Goal: Information Seeking & Learning: Find specific page/section

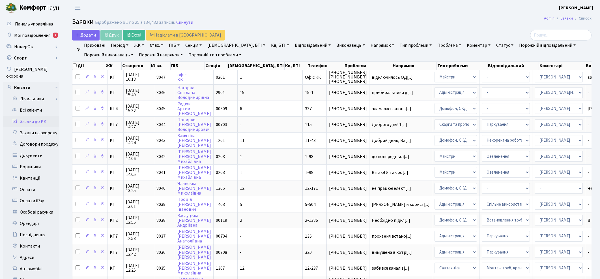
select select "25"
click at [423, 33] on div at bounding box center [508, 35] width 176 height 11
click at [152, 44] on link "№ вх." at bounding box center [156, 45] width 18 height 10
type input "7960"
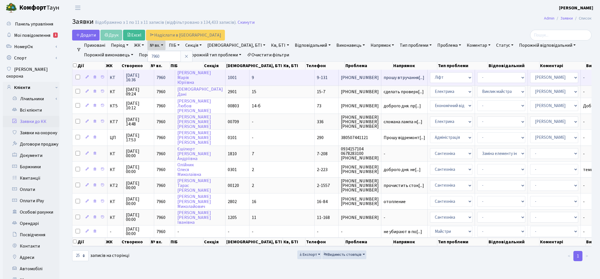
click at [381, 83] on td "прошу втручання[...]" at bounding box center [404, 78] width 46 height 16
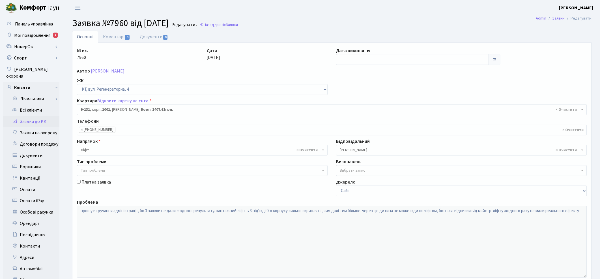
select select "6481"
click at [401, 58] on input "text" at bounding box center [412, 59] width 153 height 11
click at [343, 114] on td "15" at bounding box center [342, 113] width 8 height 8
type input "[DATE]"
click at [119, 36] on link "Коментарі 0" at bounding box center [116, 37] width 37 height 12
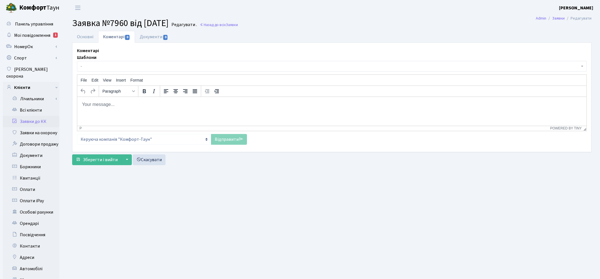
click at [106, 108] on html at bounding box center [331, 103] width 509 height 15
click at [220, 145] on div "Коментарі Шаблони - Відмова Борги Заявку прийнято в роботу Передано до "Майстер…" at bounding box center [332, 97] width 518 height 100
click at [222, 140] on link "Відправити" at bounding box center [229, 139] width 36 height 11
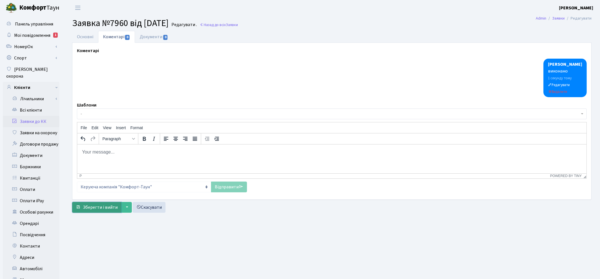
click at [109, 205] on span "Зберегти і вийти" at bounding box center [100, 207] width 35 height 6
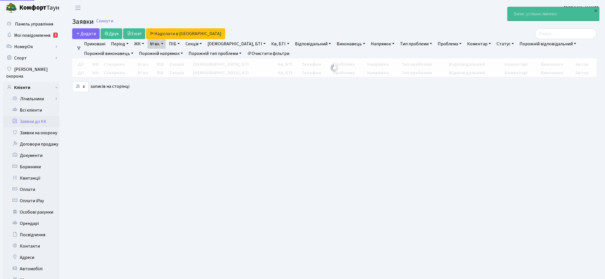
select select "25"
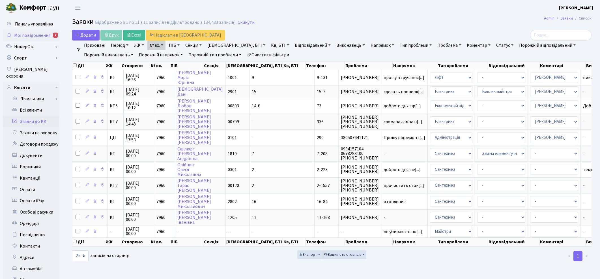
click at [41, 35] on span "Мої повідомлення" at bounding box center [32, 35] width 36 height 6
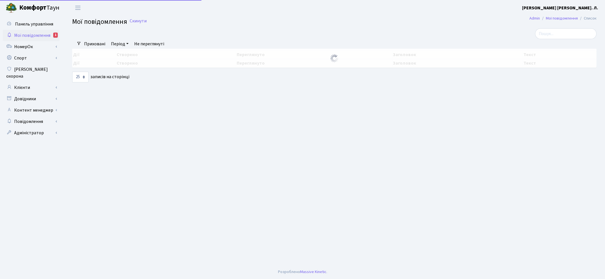
select select "25"
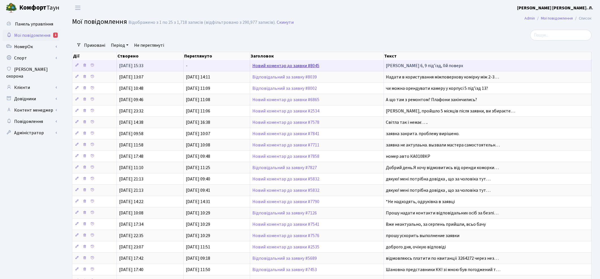
click at [275, 64] on link "Новий коментар до заявки #8045" at bounding box center [285, 66] width 67 height 6
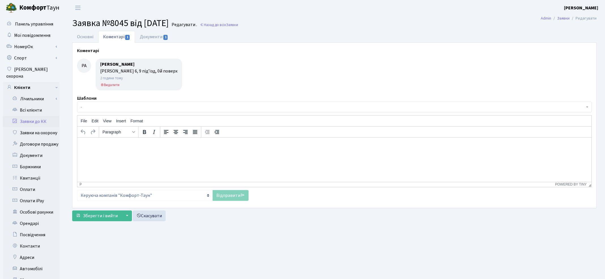
select select "17044"
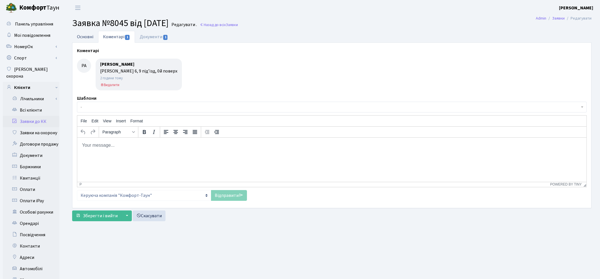
click at [78, 37] on link "Основні" at bounding box center [85, 37] width 26 height 12
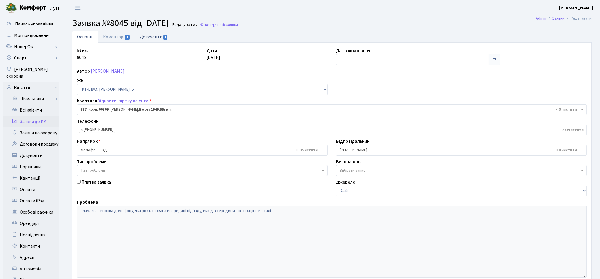
click at [153, 37] on link "Документи 1" at bounding box center [154, 37] width 38 height 12
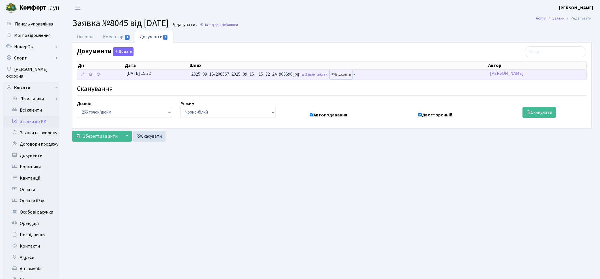
click at [352, 72] on link "Відкрити" at bounding box center [341, 74] width 23 height 9
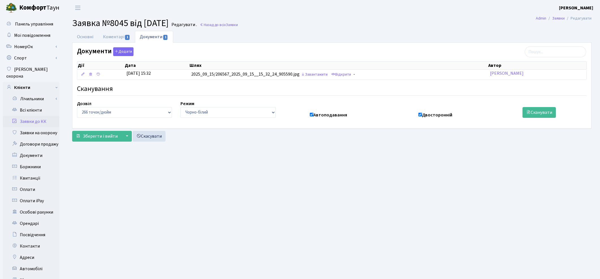
click at [385, 149] on main "Admin Заявки Редагувати Заявка №8045 від [DATE] [GEOGRAPHIC_DATA] . Назад до вс…" at bounding box center [332, 180] width 536 height 329
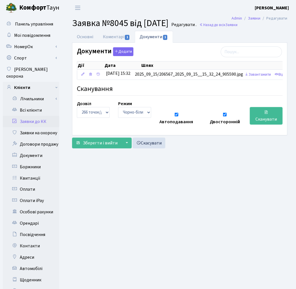
click at [30, 117] on link "Заявки до КК" at bounding box center [31, 121] width 57 height 11
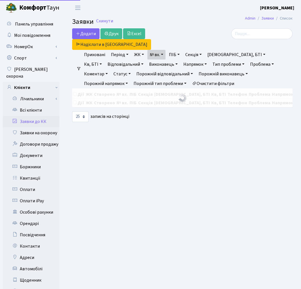
select select "25"
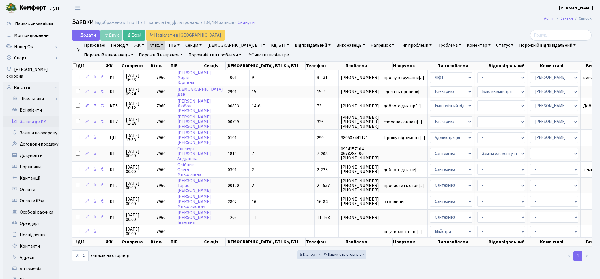
click at [279, 56] on link "Очистити фільтри" at bounding box center [268, 55] width 47 height 10
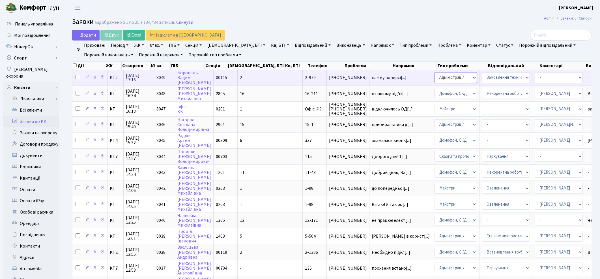
click at [301, 77] on select "- Адміністрація Домофон, СКД Ліфт Майстри Сантехніка Економічний відділ Електри…" at bounding box center [456, 77] width 42 height 11
select select "3"
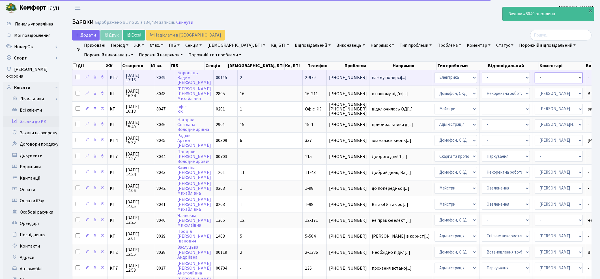
click at [301, 75] on select "- Адміністратор ЖК КТ Вижул В. В. Гордієнко Н.В. Дядюшкін Д.Ю. Кипчук Т. А. Кла…" at bounding box center [559, 77] width 48 height 11
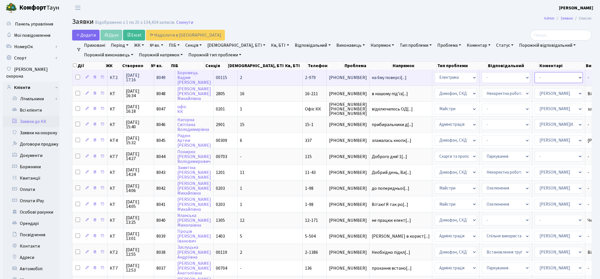
select select "22"
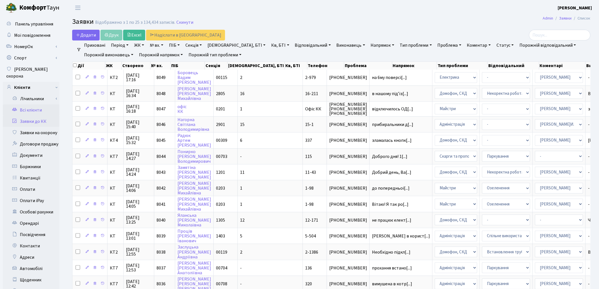
click at [34, 104] on link "Всі клієнти" at bounding box center [31, 109] width 57 height 11
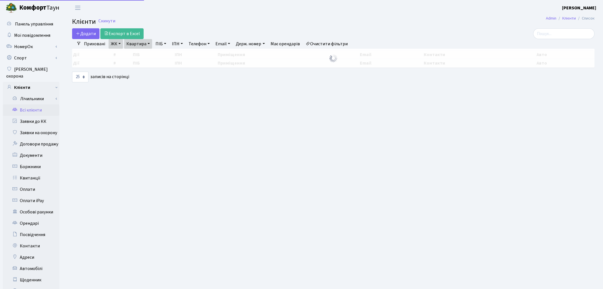
select select "25"
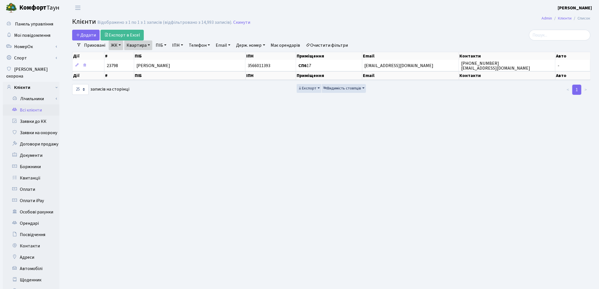
click at [332, 43] on link "Очистити фільтри" at bounding box center [327, 45] width 47 height 10
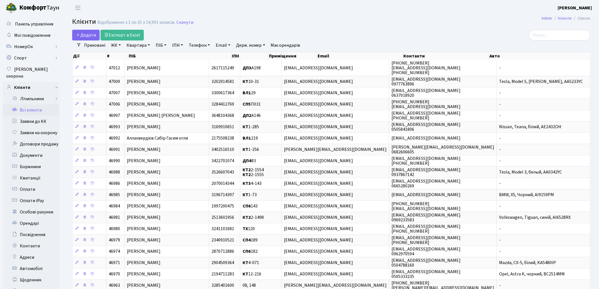
click at [140, 43] on link "Квартира" at bounding box center [138, 45] width 28 height 10
type input "168"
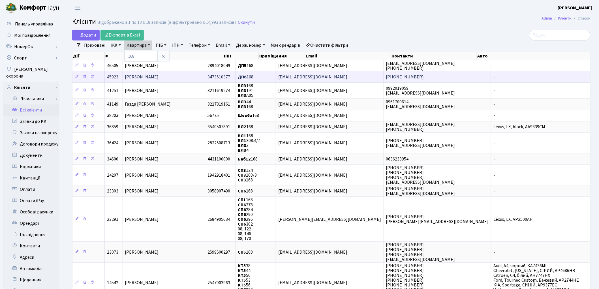
click at [159, 78] on span "[PERSON_NAME]" at bounding box center [142, 77] width 34 height 6
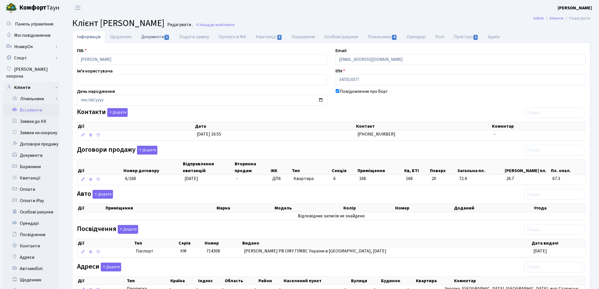
click at [156, 39] on link "Документи 1" at bounding box center [155, 37] width 38 height 12
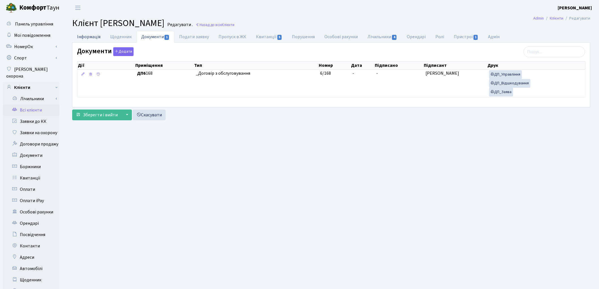
click at [79, 38] on link "Інформація" at bounding box center [88, 37] width 33 height 12
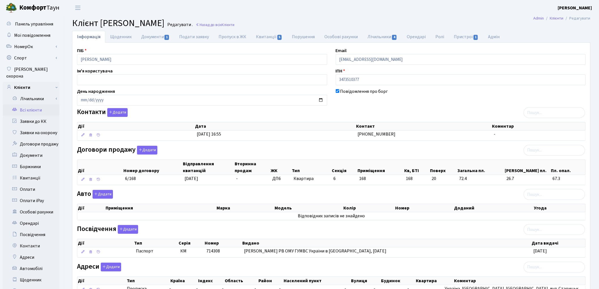
click at [27, 104] on link "Всі клієнти" at bounding box center [31, 109] width 57 height 11
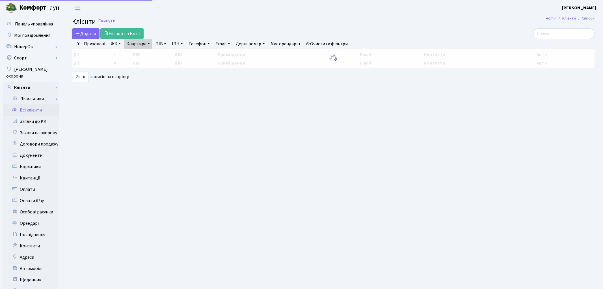
select select "25"
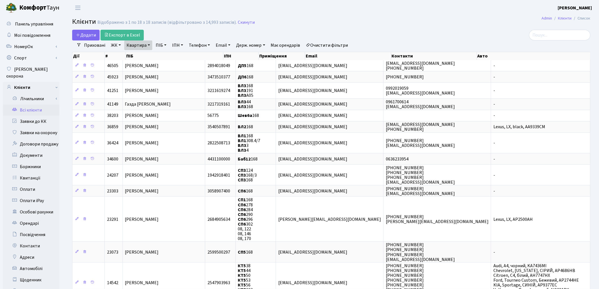
click at [322, 43] on link "Очистити фільтри" at bounding box center [327, 45] width 47 height 10
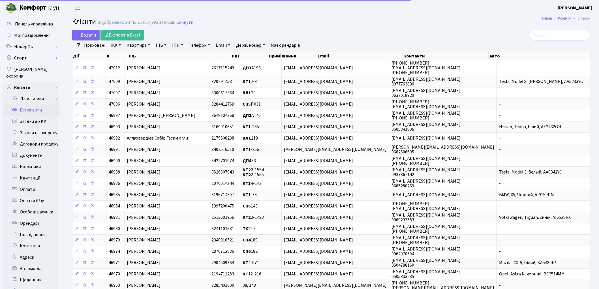
click at [139, 44] on link "Квартира" at bounding box center [138, 45] width 28 height 10
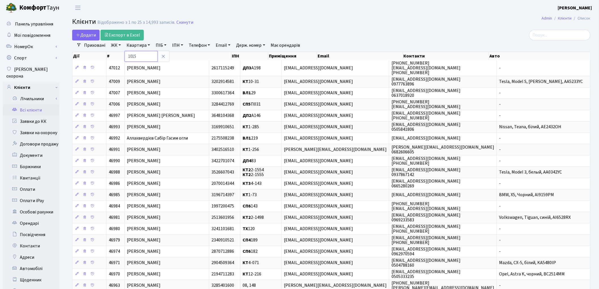
type input "1015"
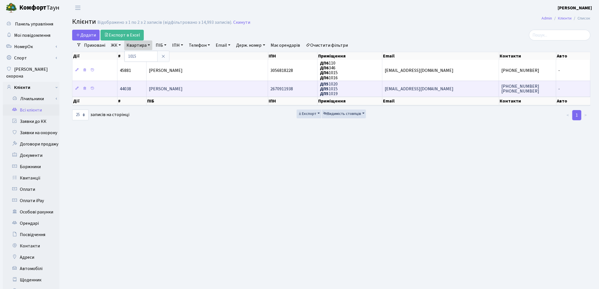
click at [208, 87] on td "[PERSON_NAME]" at bounding box center [207, 89] width 121 height 16
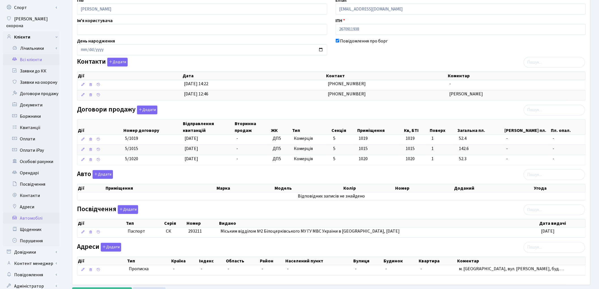
scroll to position [78, 0]
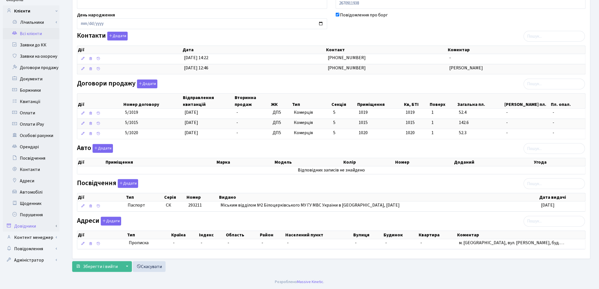
click at [30, 220] on link "Довідники" at bounding box center [31, 225] width 57 height 11
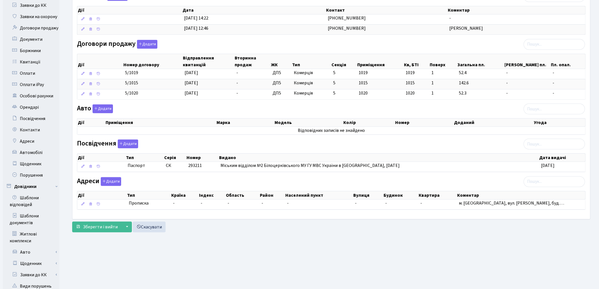
scroll to position [235, 0]
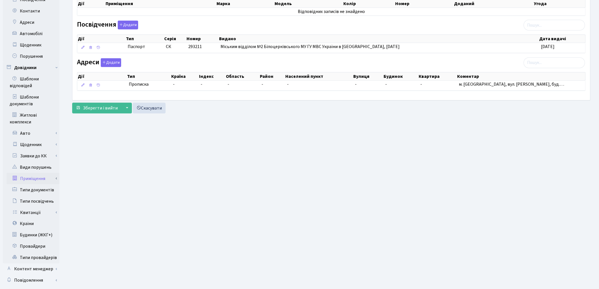
click at [42, 173] on link "Приміщення" at bounding box center [33, 178] width 53 height 11
click at [42, 184] on link "Всі приміщення" at bounding box center [33, 189] width 53 height 11
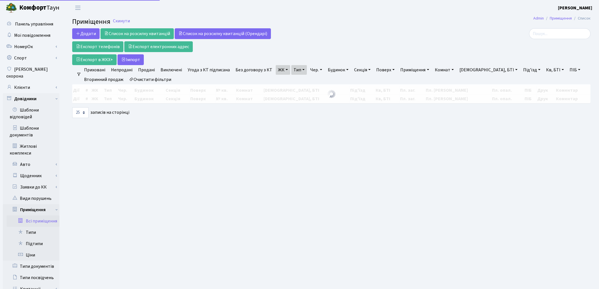
select select "25"
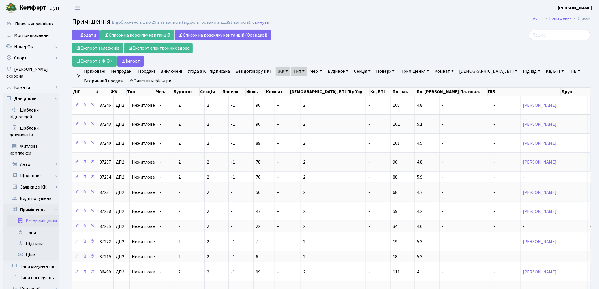
click at [158, 79] on link "Очистити фільтри" at bounding box center [150, 81] width 47 height 10
select select
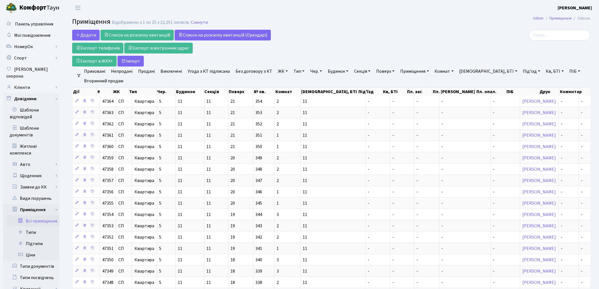
click at [278, 72] on link "ЖК" at bounding box center [283, 71] width 14 height 10
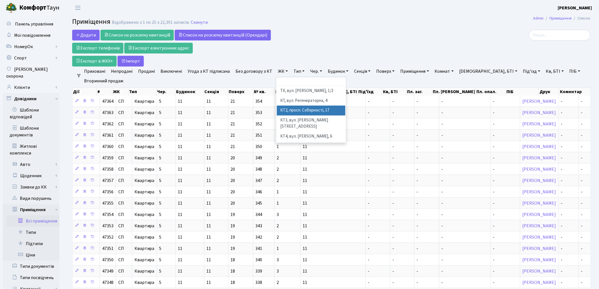
click at [305, 111] on li "КТ2, просп. Соборності, 17" at bounding box center [311, 111] width 68 height 10
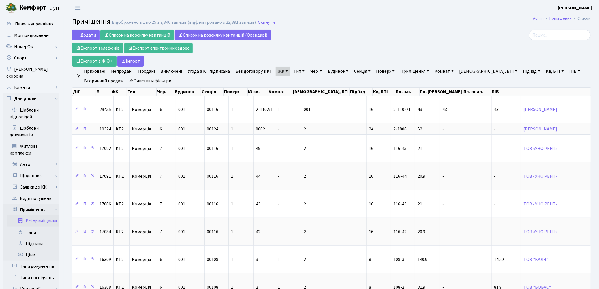
click at [296, 74] on link "Тип" at bounding box center [299, 71] width 16 height 10
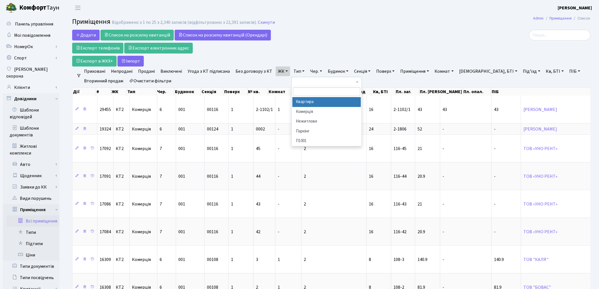
drag, startPoint x: 301, startPoint y: 102, endPoint x: 305, endPoint y: 98, distance: 5.4
click at [301, 102] on li "Квартира" at bounding box center [326, 102] width 68 height 10
